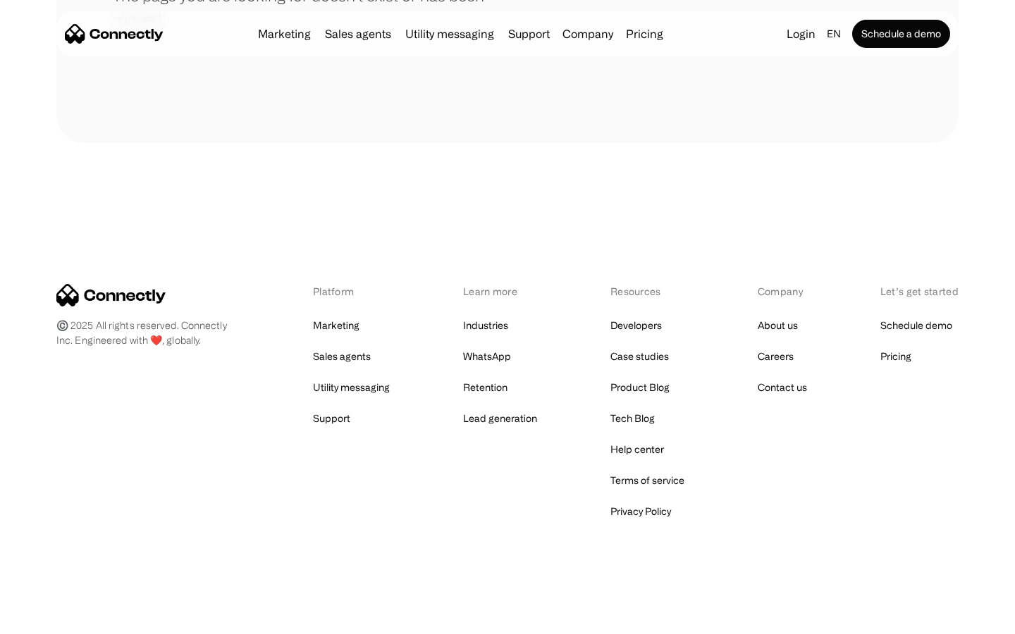
scroll to position [257, 0]
